Goal: Information Seeking & Learning: Learn about a topic

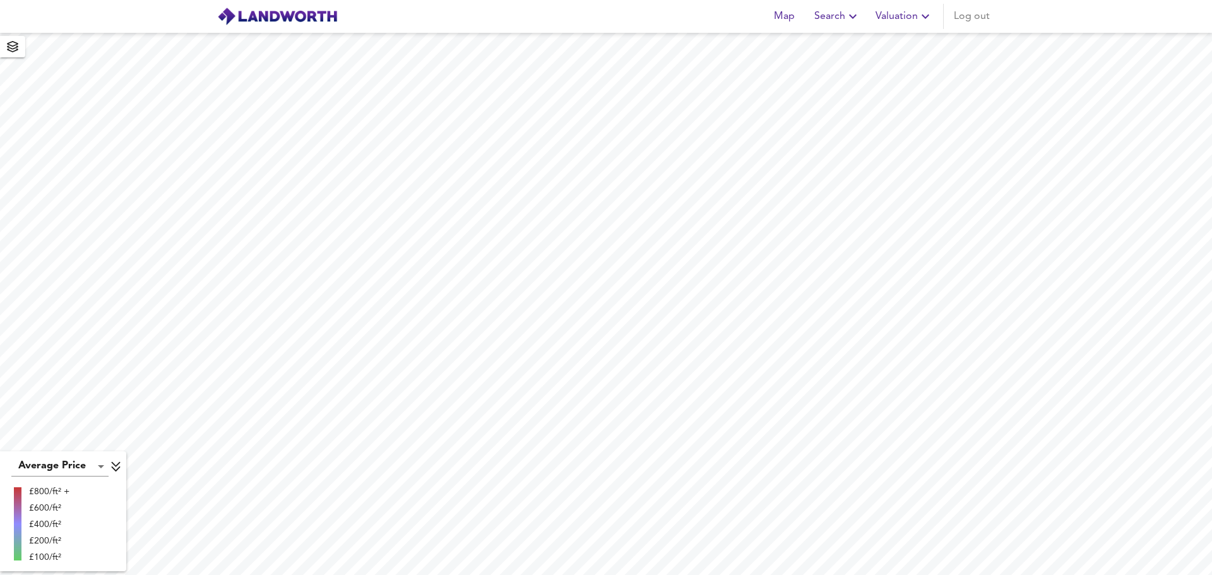
click at [840, 25] on span "Search" at bounding box center [837, 17] width 46 height 18
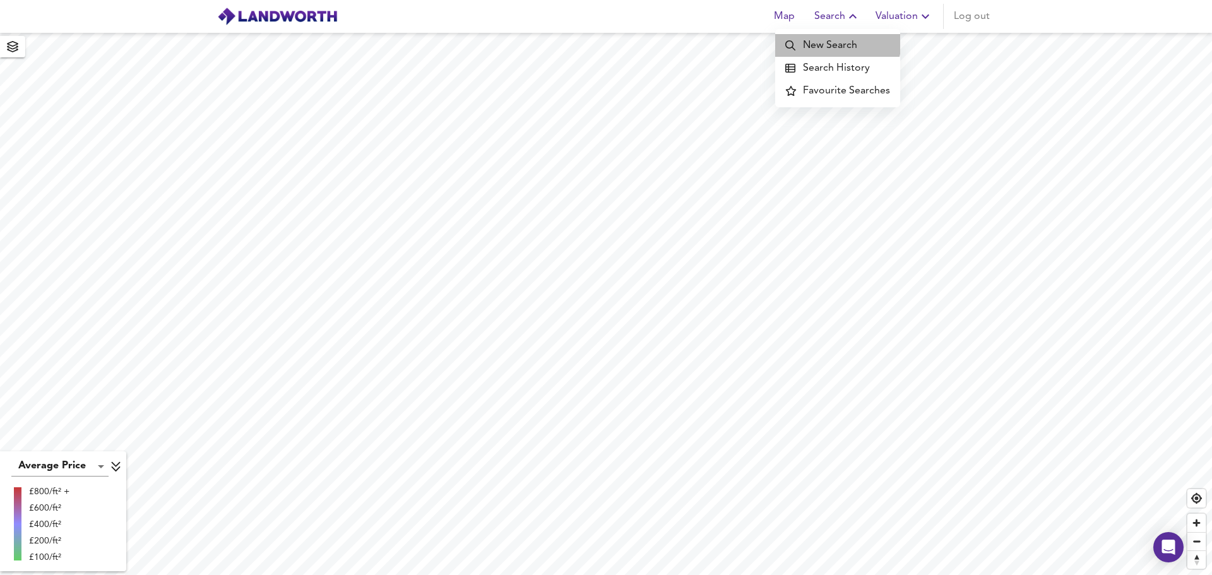
click at [836, 41] on li "New Search" at bounding box center [837, 45] width 125 height 23
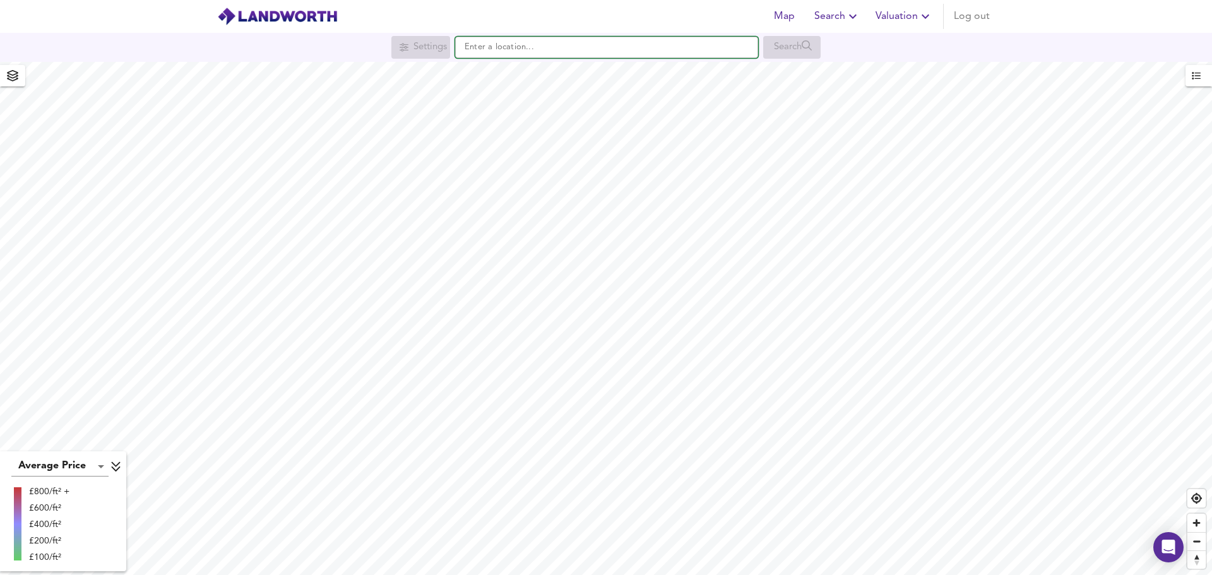
click at [615, 57] on input "text" at bounding box center [606, 47] width 303 height 21
click at [559, 49] on input "text" at bounding box center [606, 47] width 303 height 21
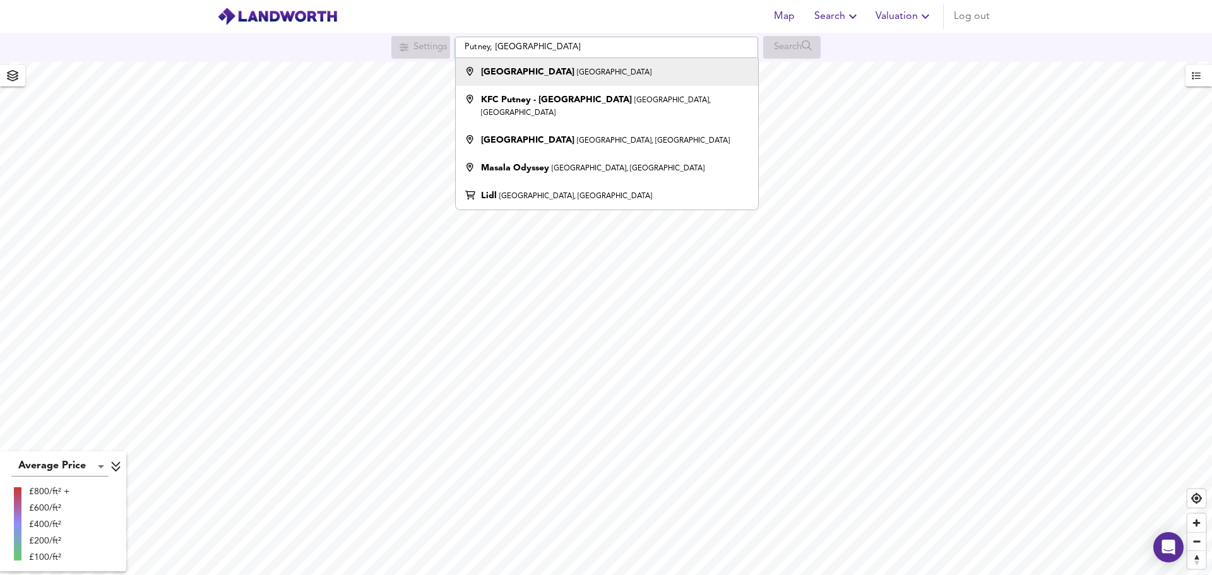
click at [577, 73] on small "[GEOGRAPHIC_DATA]" at bounding box center [614, 73] width 74 height 8
type input "[GEOGRAPHIC_DATA], [GEOGRAPHIC_DATA]"
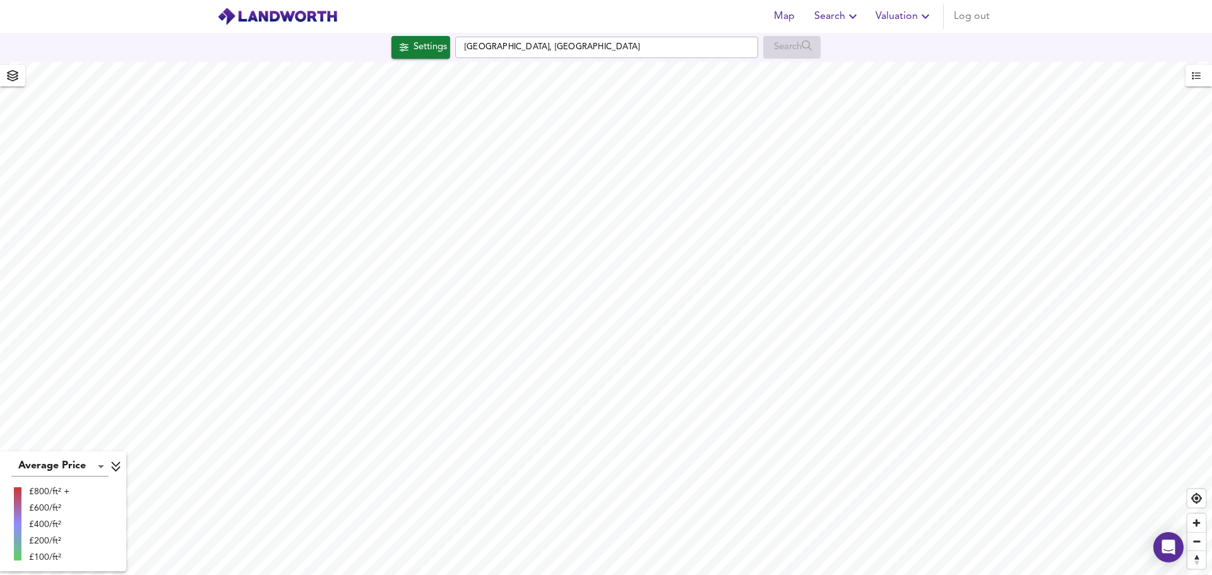
checkbox input "false"
checkbox input "true"
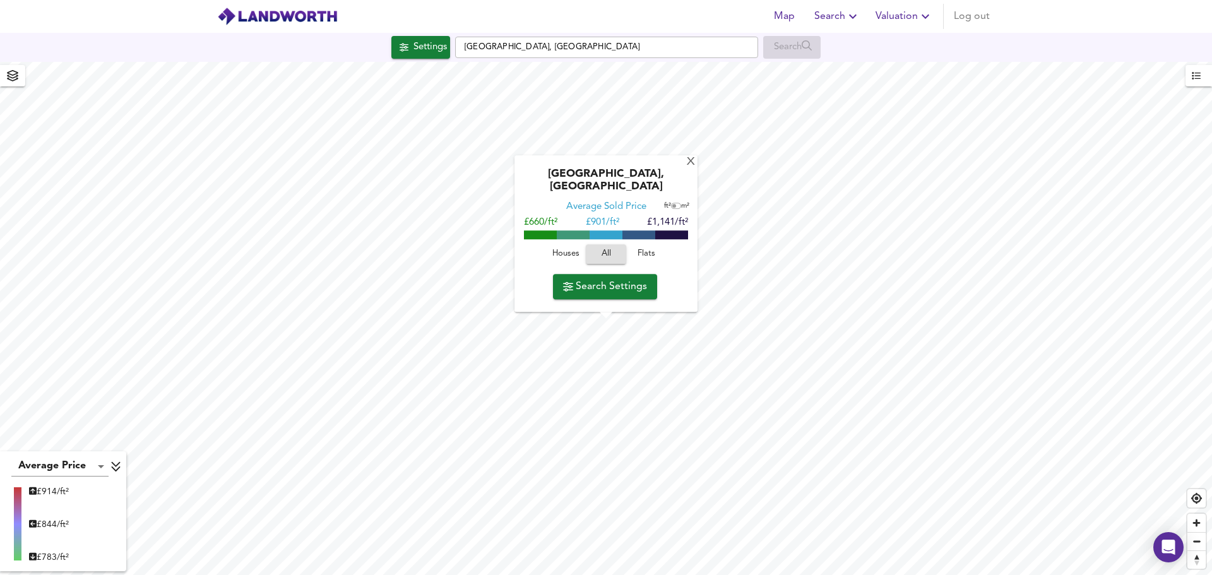
click at [639, 254] on span "Flats" at bounding box center [646, 254] width 34 height 15
click at [686, 169] on div "X" at bounding box center [691, 163] width 11 height 12
